Goal: Use online tool/utility

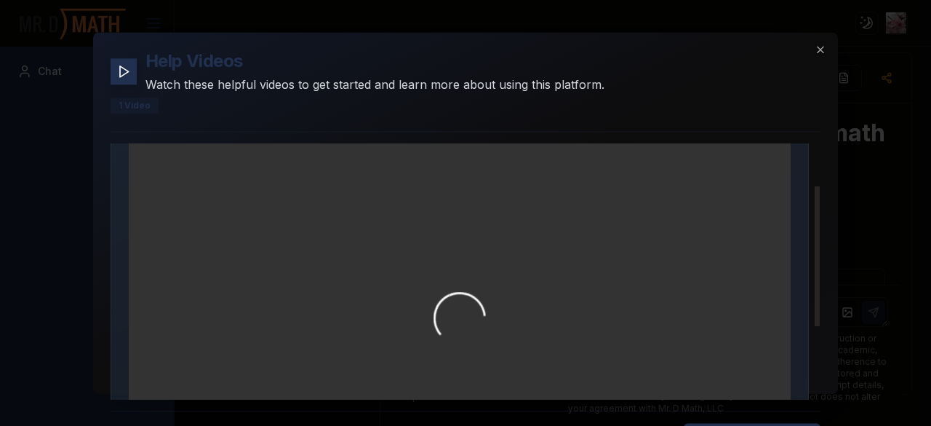
scroll to position [208, 0]
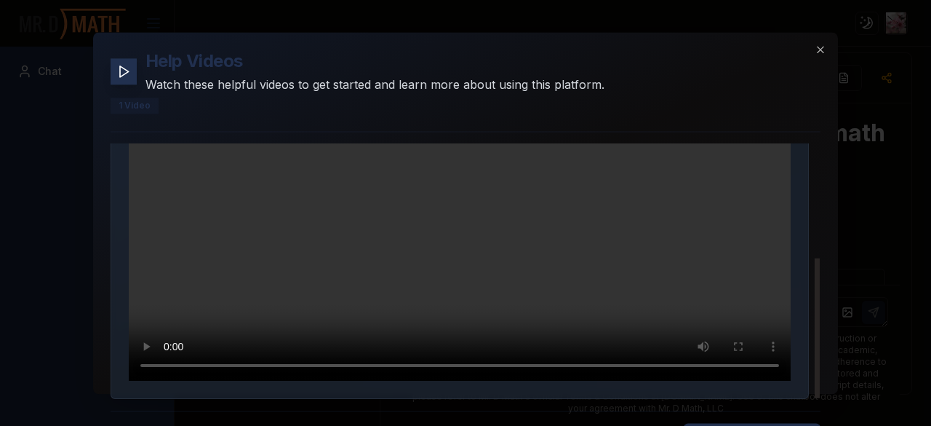
click at [695, 222] on video "Your browser does not support the video tag." at bounding box center [460, 195] width 662 height 372
click at [815, 49] on icon "button" at bounding box center [821, 50] width 12 height 12
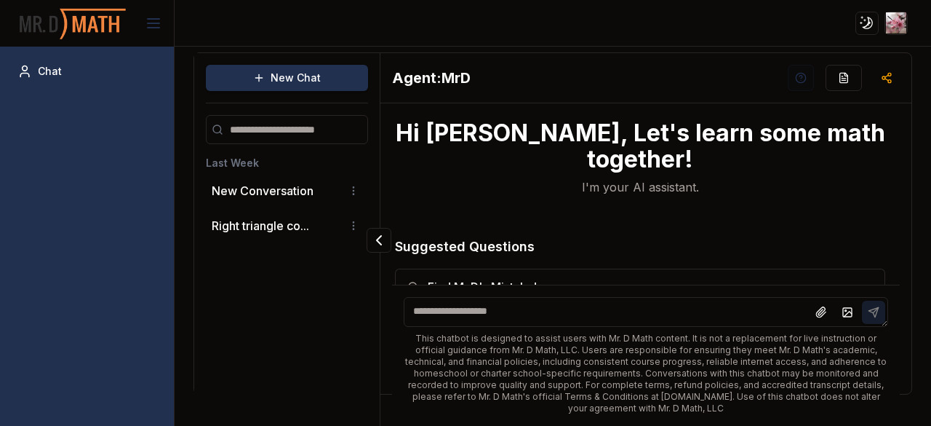
click at [618, 307] on textarea at bounding box center [646, 312] width 485 height 30
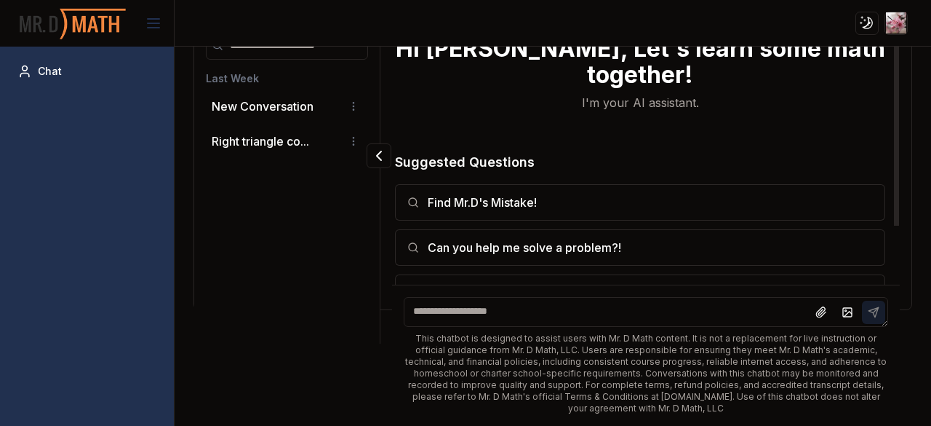
scroll to position [78, 0]
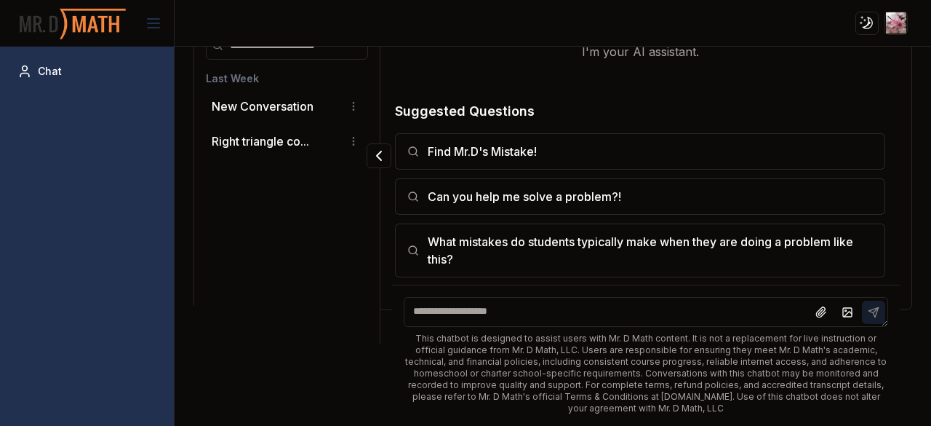
click at [663, 305] on textarea at bounding box center [646, 312] width 485 height 30
click at [348, 136] on html "Toggle theme Toggle user menu Chat New Chat Last Week New Conversation Right tr…" at bounding box center [465, 213] width 931 height 426
click at [323, 186] on div "Delete" at bounding box center [315, 190] width 86 height 23
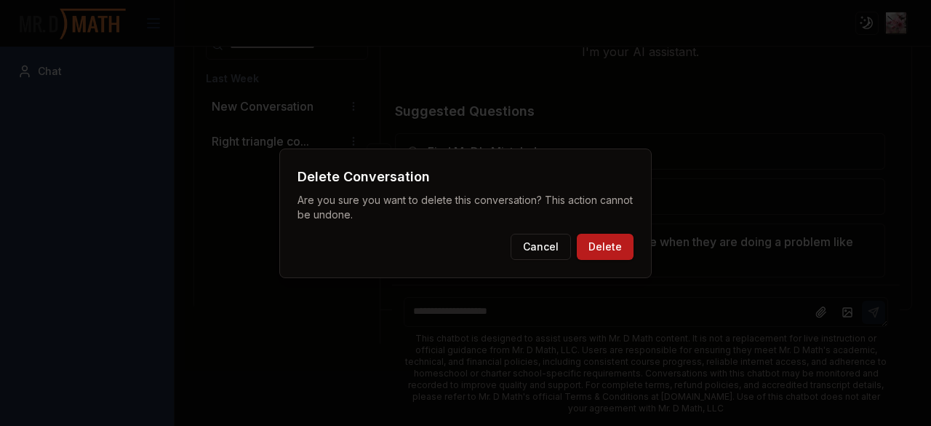
click at [579, 242] on button "Delete" at bounding box center [605, 247] width 57 height 26
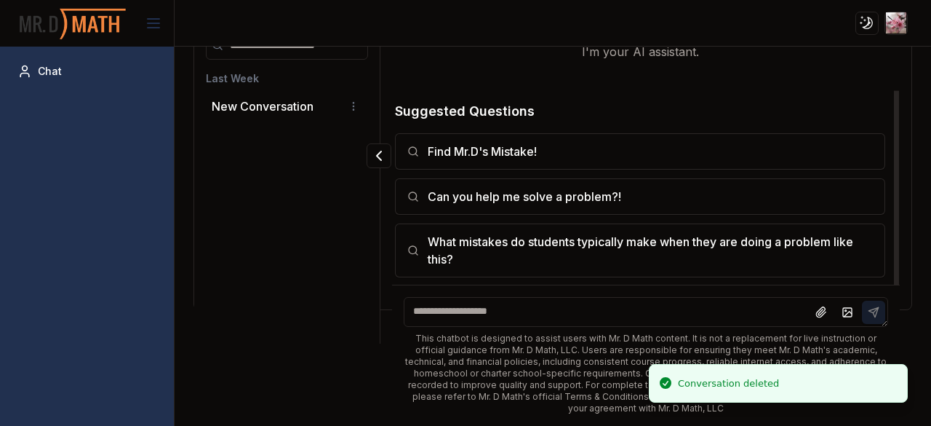
click at [512, 314] on textarea at bounding box center [646, 312] width 485 height 30
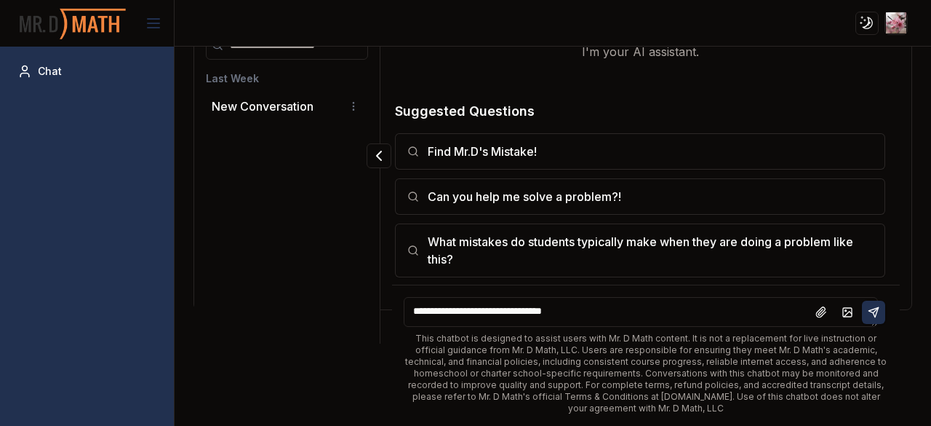
type textarea "**********"
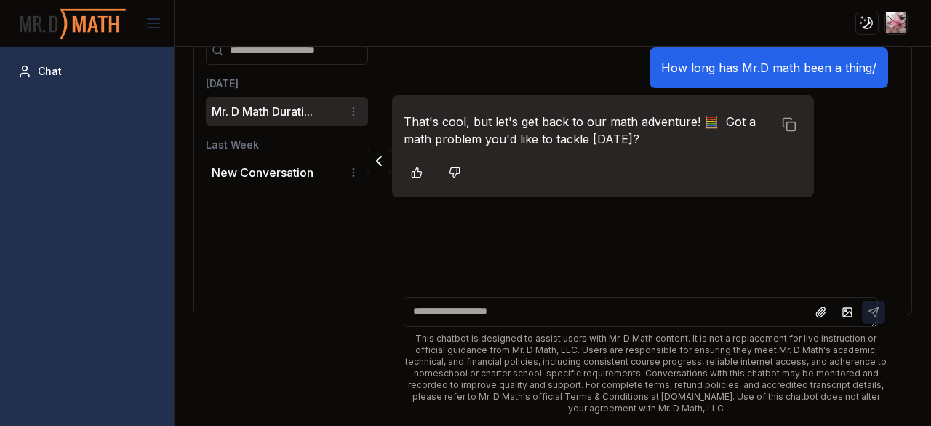
scroll to position [0, 0]
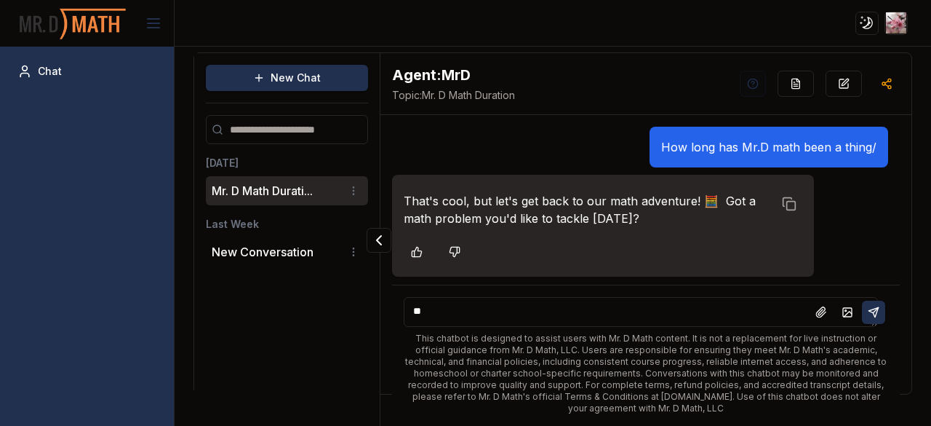
type textarea "***"
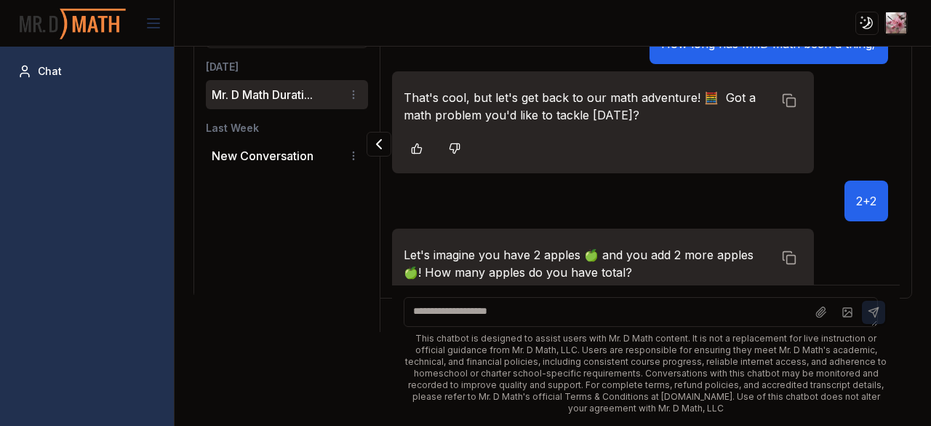
scroll to position [51, 0]
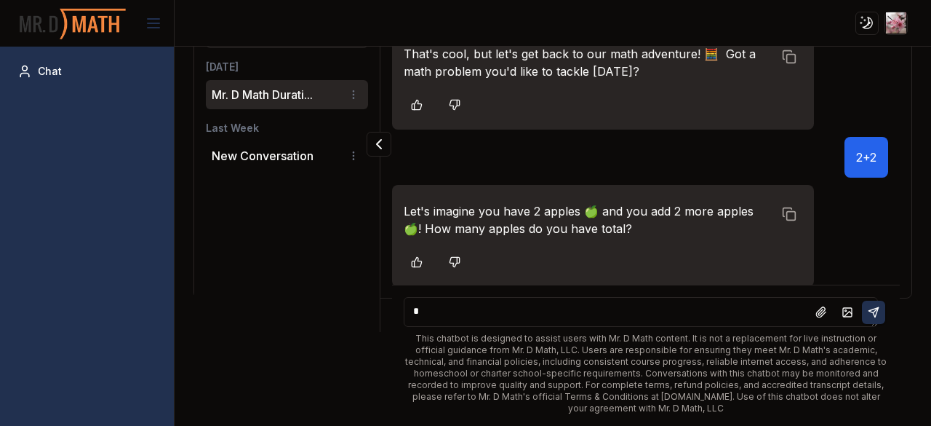
type textarea "**"
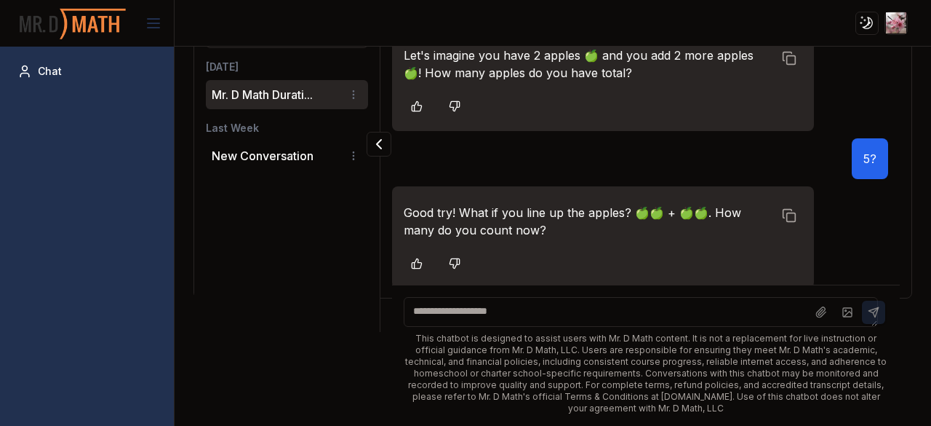
scroll to position [208, 0]
type textarea "*"
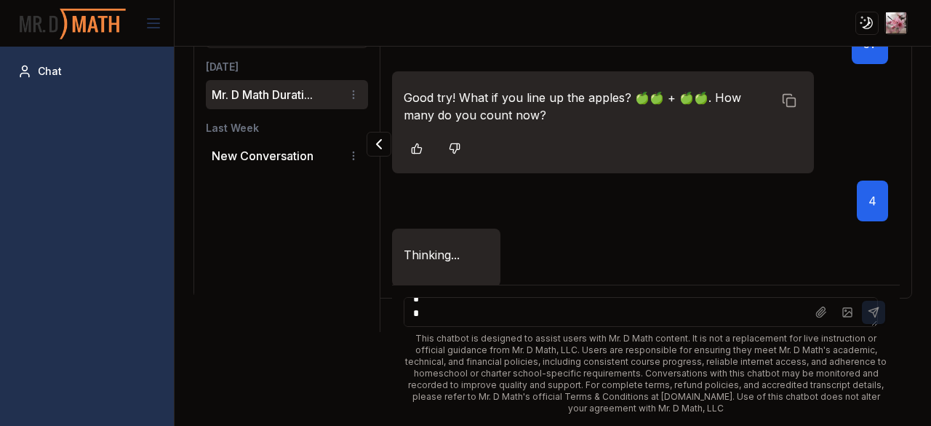
scroll to position [12, 0]
type textarea "*"
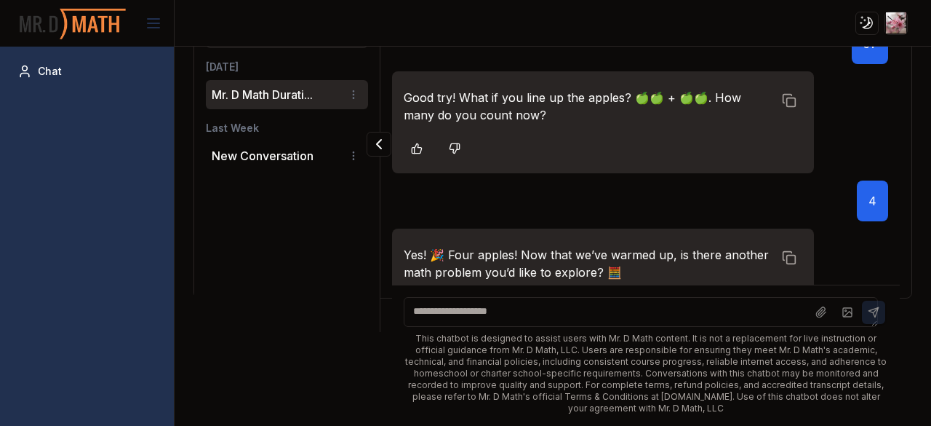
scroll to position [365, 0]
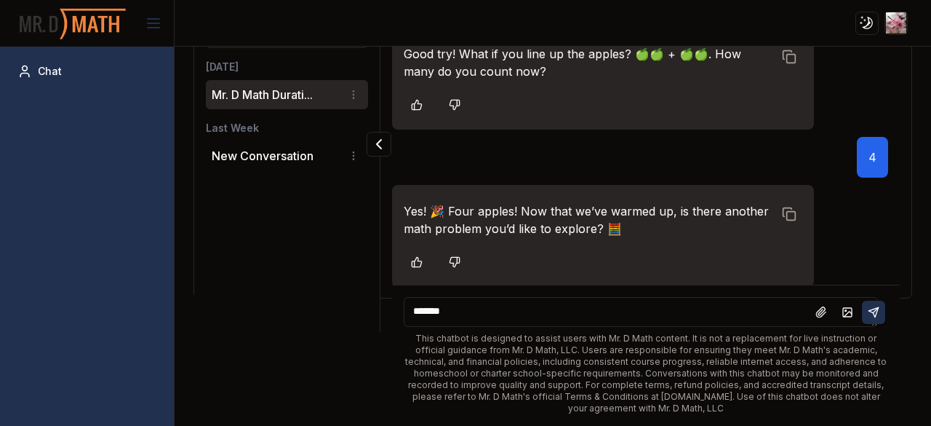
type textarea "********"
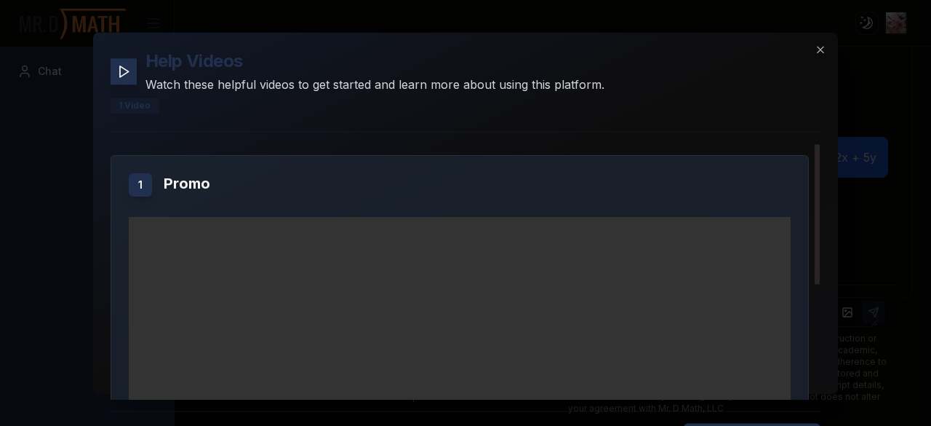
scroll to position [1, 0]
click at [815, 52] on icon "button" at bounding box center [821, 50] width 12 height 12
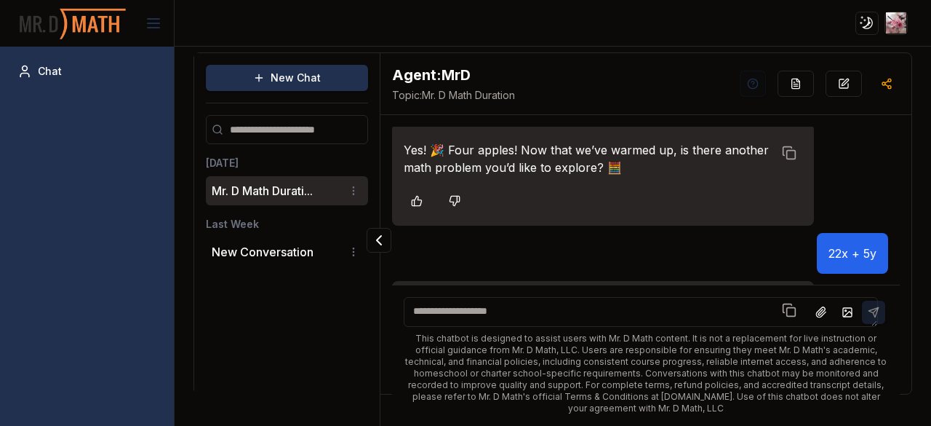
scroll to position [96, 0]
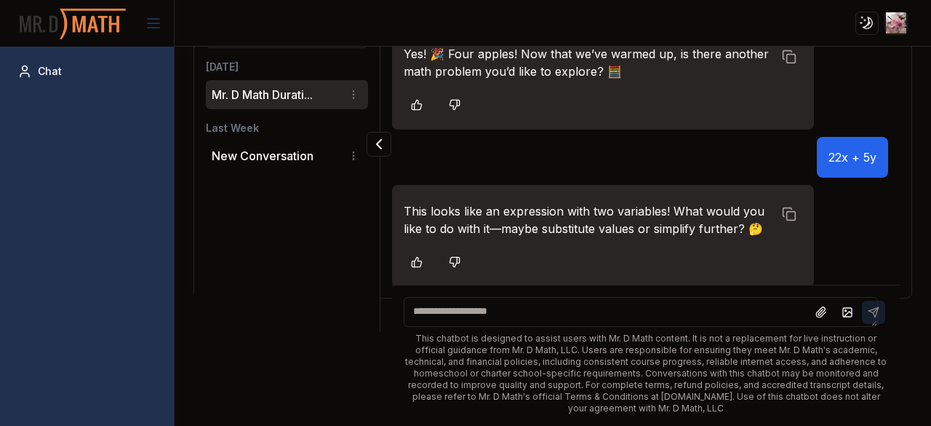
click at [583, 315] on textarea at bounding box center [641, 312] width 474 height 30
